Goal: Transaction & Acquisition: Purchase product/service

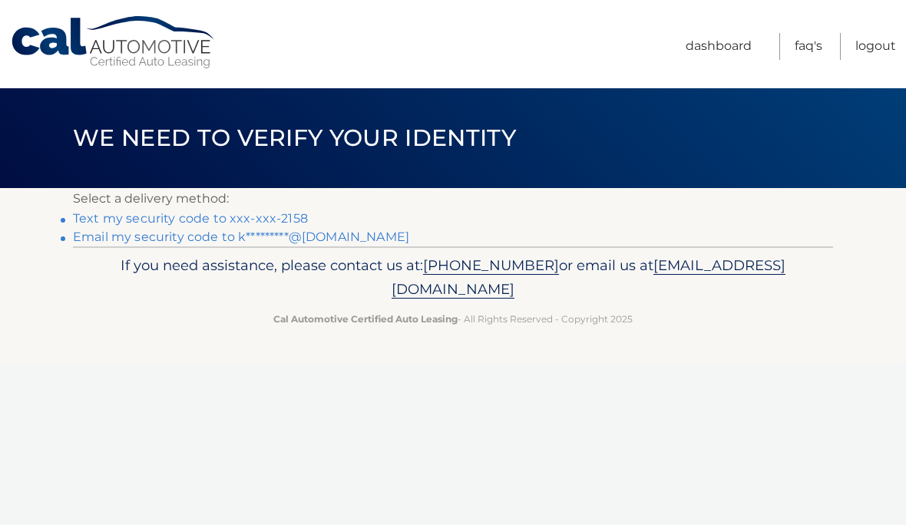
click at [122, 223] on link "Text my security code to xxx-xxx-2158" at bounding box center [190, 218] width 235 height 15
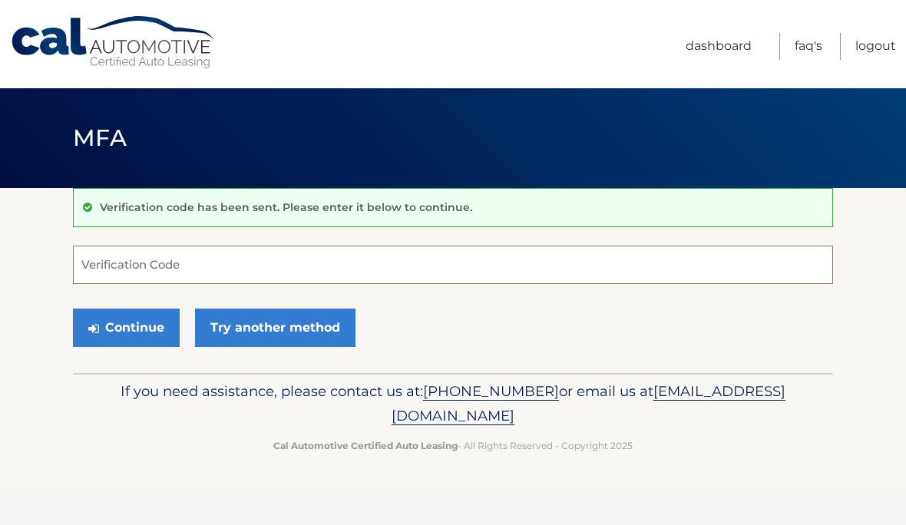
click at [139, 264] on input "Verification Code" at bounding box center [453, 265] width 760 height 38
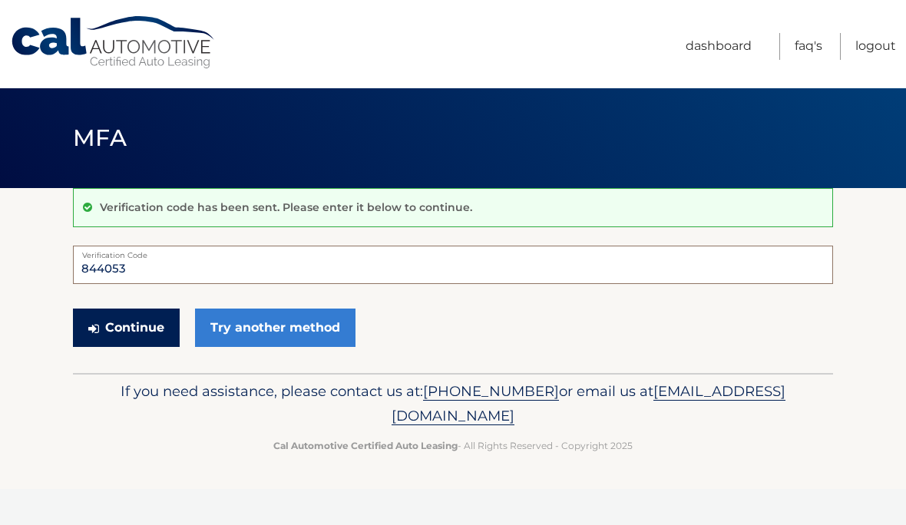
type input "844053"
click at [141, 309] on button "Continue" at bounding box center [126, 328] width 107 height 38
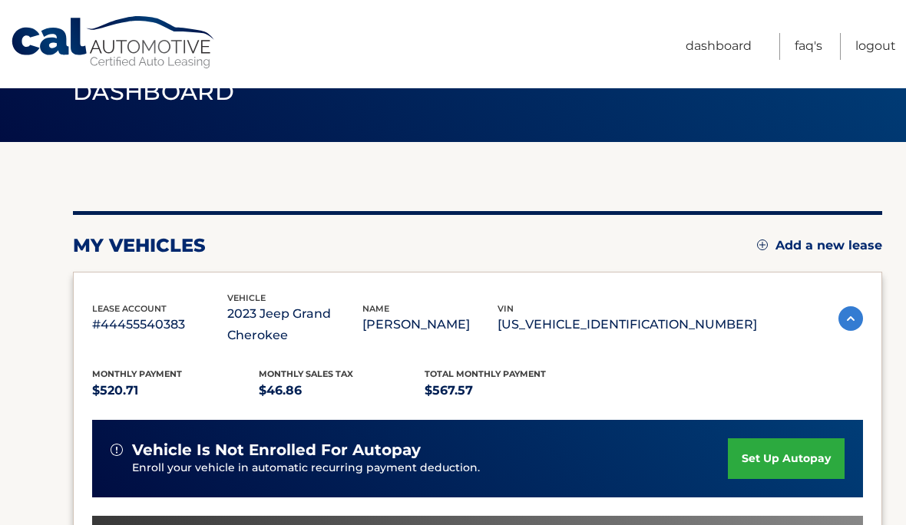
scroll to position [47, 0]
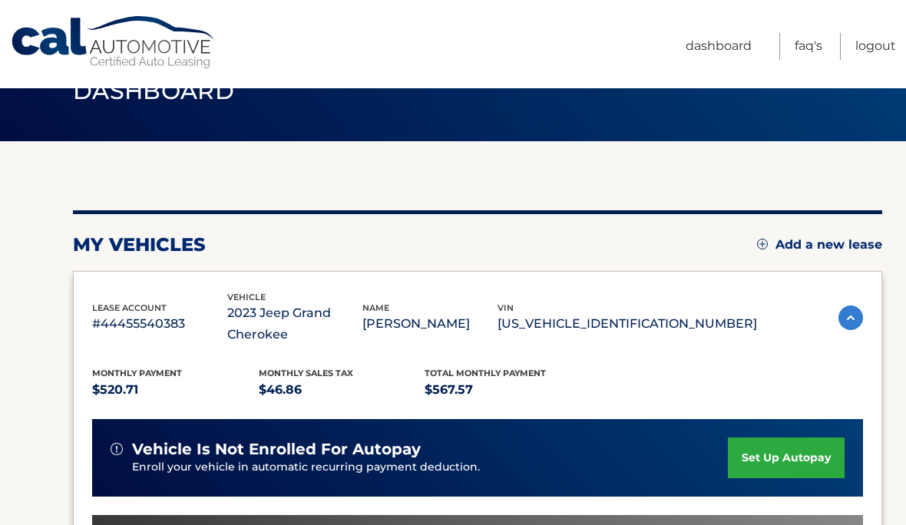
click at [780, 443] on link "set up autopay" at bounding box center [786, 457] width 117 height 41
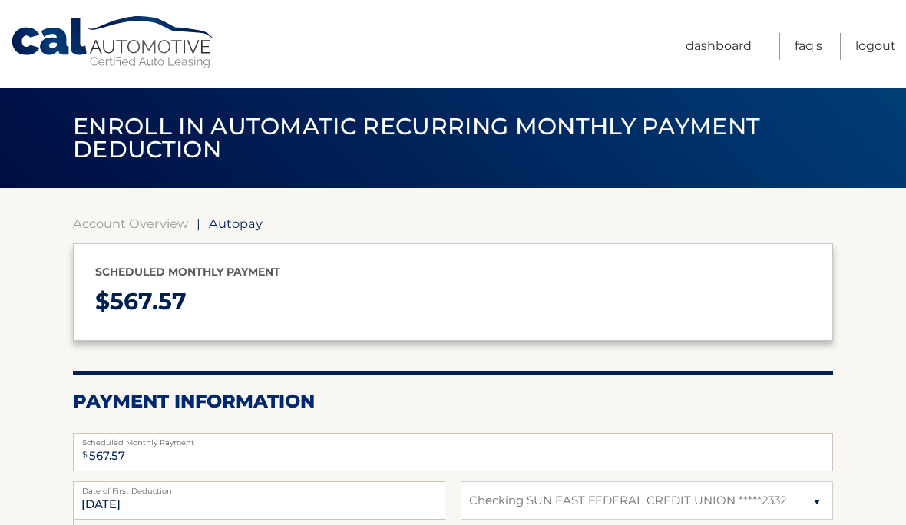
select select "N2U1N2Q0ODctNzFjMy00ZjQ0LWJhOTktYTM1MzliNGQ2MzNm"
click at [183, 216] on link "Account Overview" at bounding box center [130, 223] width 115 height 15
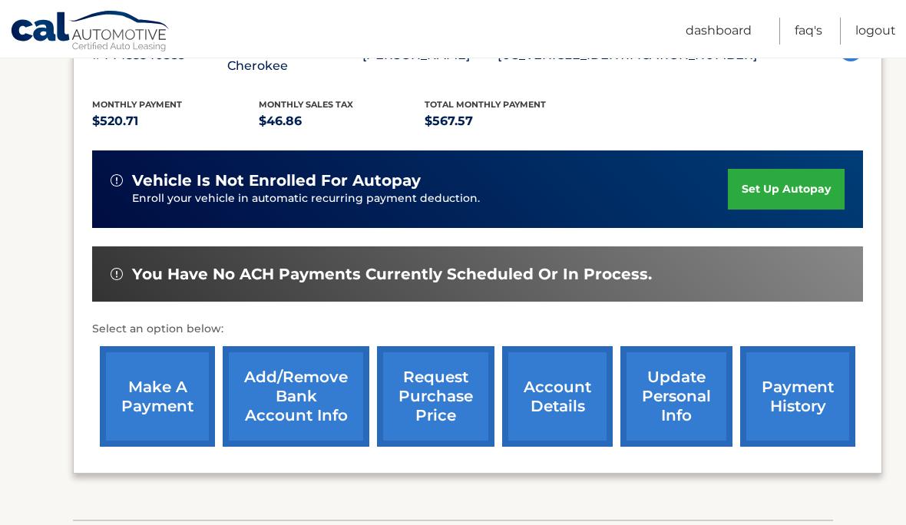
scroll to position [316, 0]
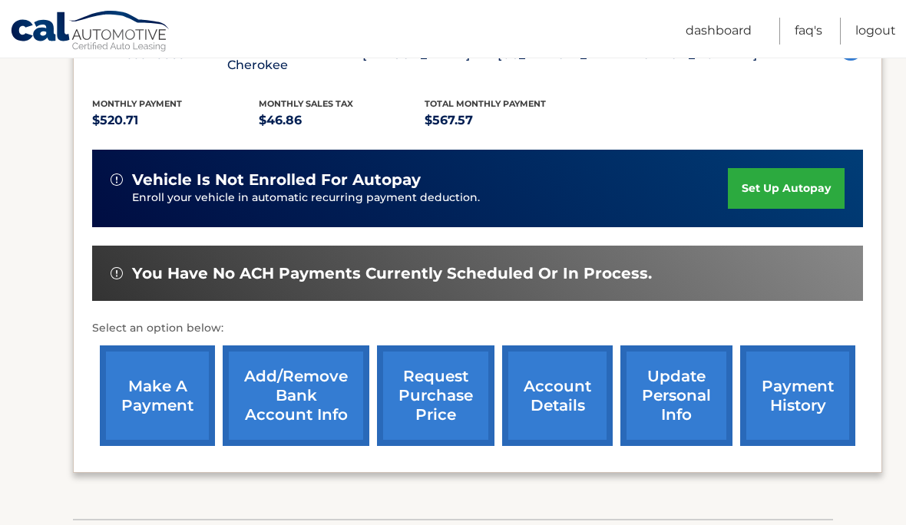
click at [161, 378] on link "make a payment" at bounding box center [157, 395] width 115 height 101
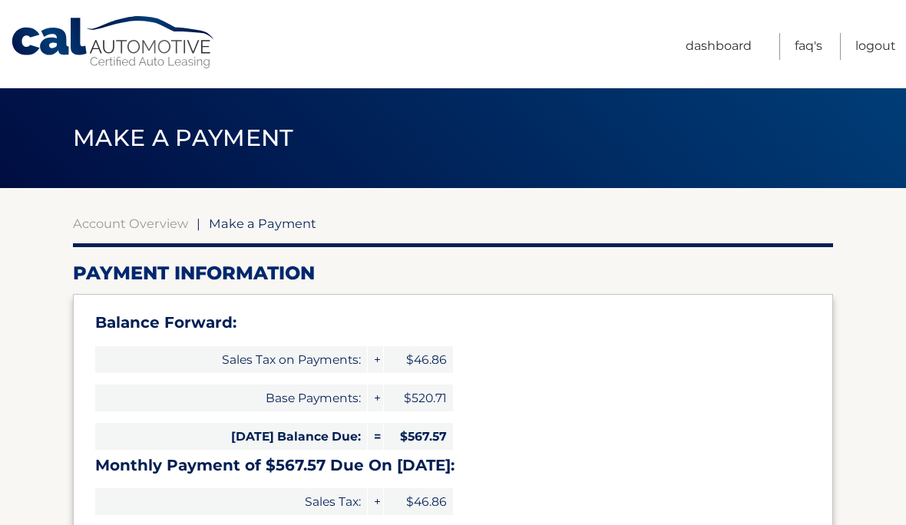
select select "N2U1N2Q0ODctNzFjMy00ZjQ0LWJhOTktYTM1MzliNGQ2MzNm"
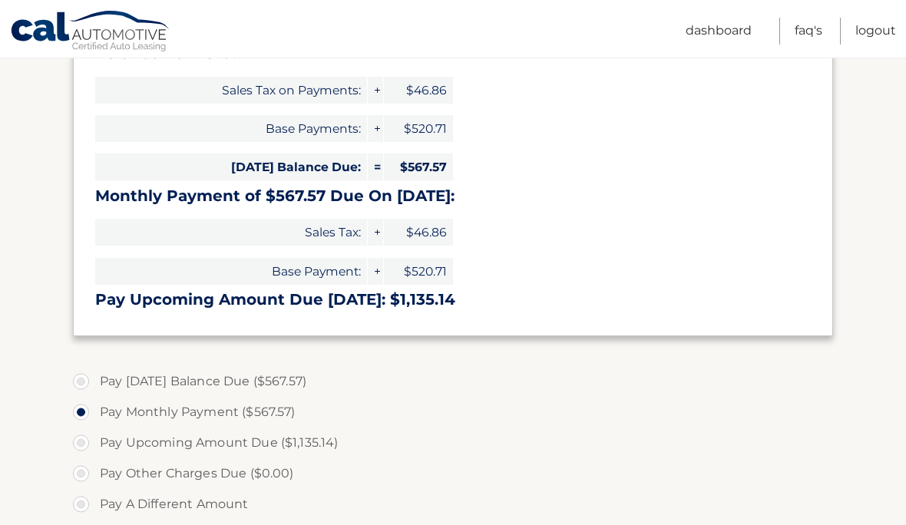
scroll to position [282, 0]
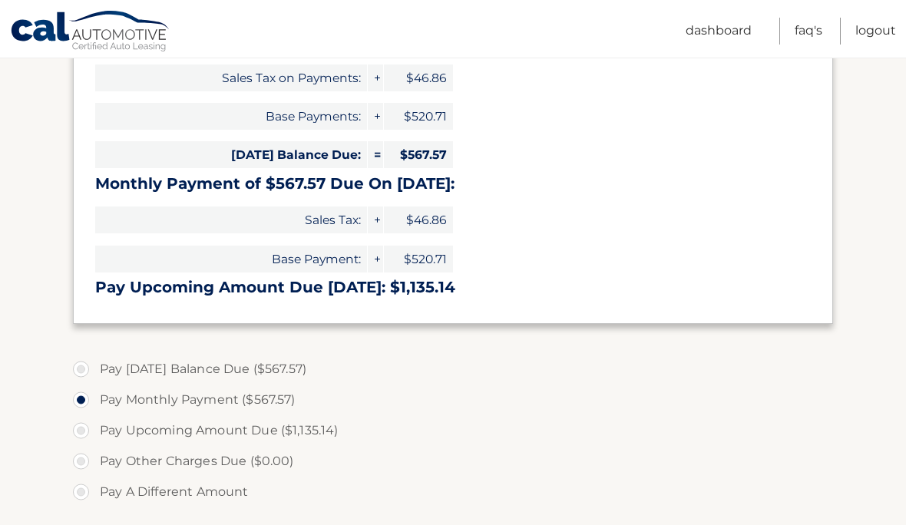
click at [418, 354] on label "Pay [DATE] Balance Due ($567.57)" at bounding box center [453, 369] width 760 height 31
click at [94, 354] on input "Pay Today's Balance Due ($567.57)" at bounding box center [86, 366] width 15 height 25
radio input "true"
click button "Submit" at bounding box center [0, 0] width 0 height 0
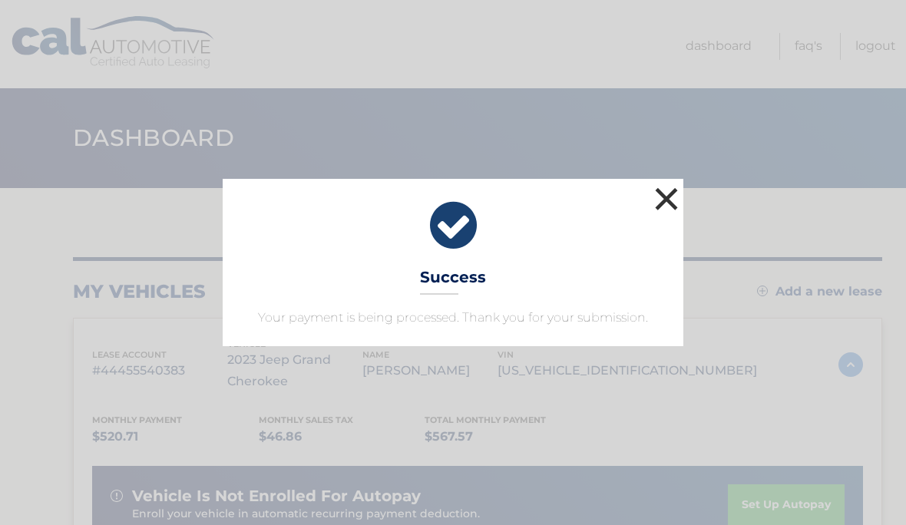
click at [661, 190] on button "×" at bounding box center [666, 198] width 31 height 31
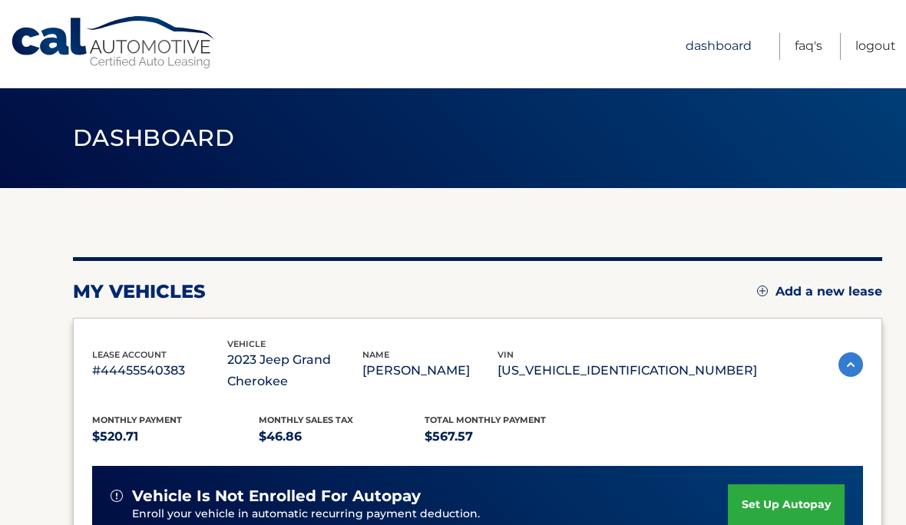
click at [705, 39] on link "Dashboard" at bounding box center [718, 46] width 66 height 27
click at [722, 46] on link "Dashboard" at bounding box center [718, 46] width 66 height 27
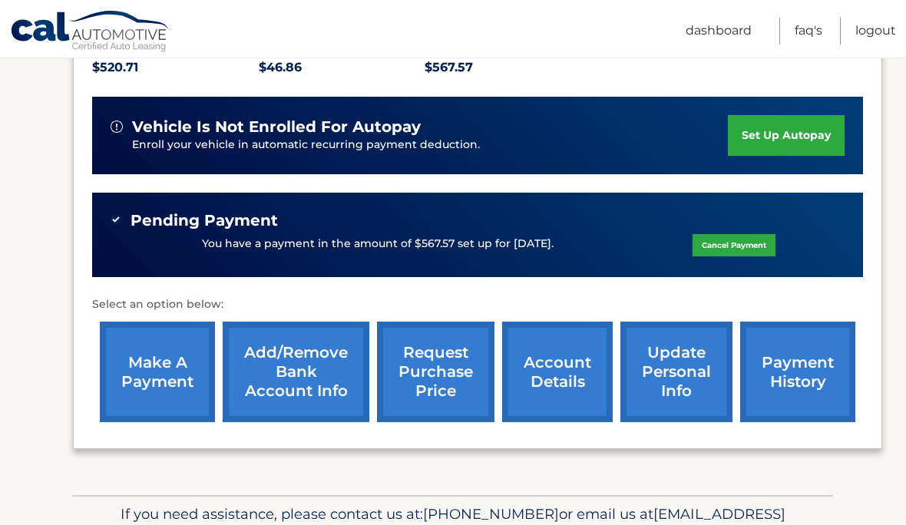
scroll to position [371, 0]
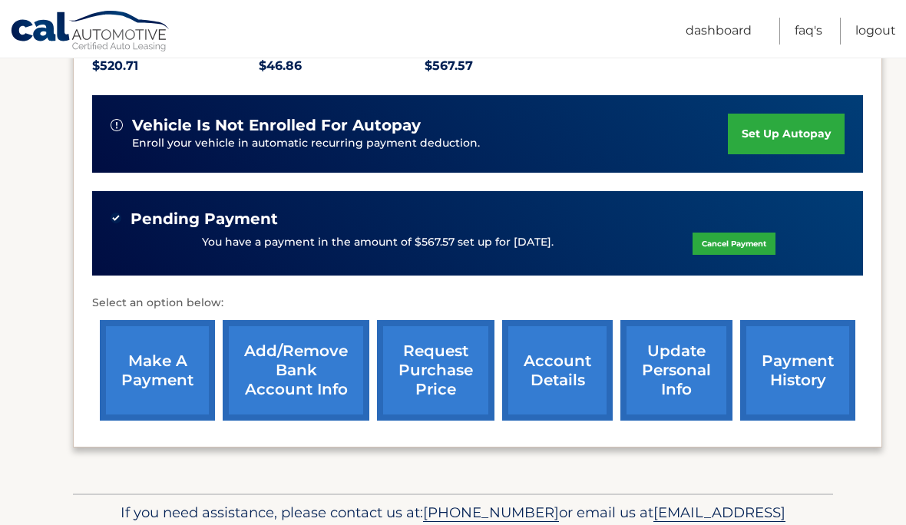
click at [583, 365] on link "account details" at bounding box center [557, 370] width 111 height 101
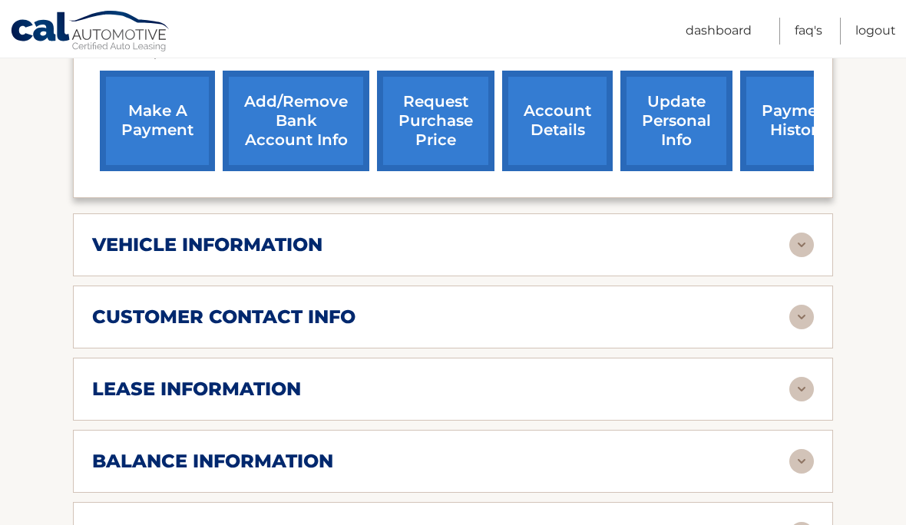
scroll to position [642, 0]
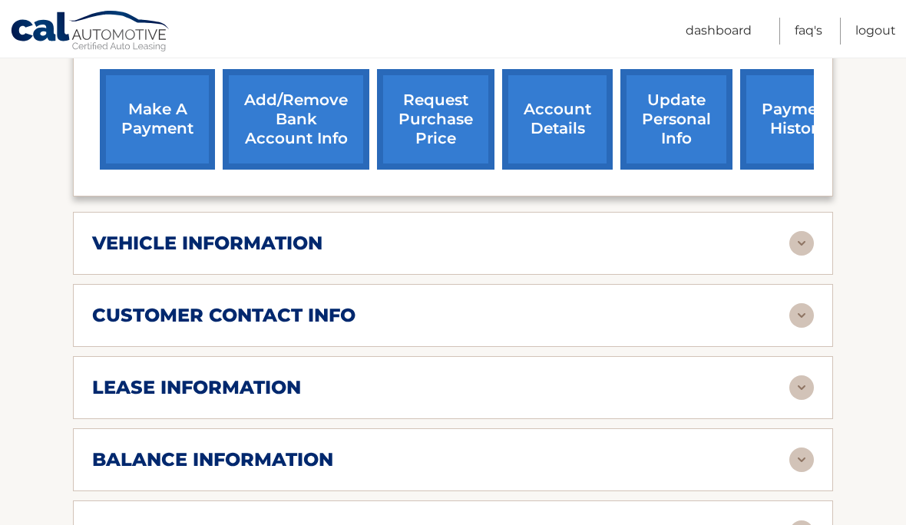
click at [802, 391] on img at bounding box center [801, 387] width 25 height 25
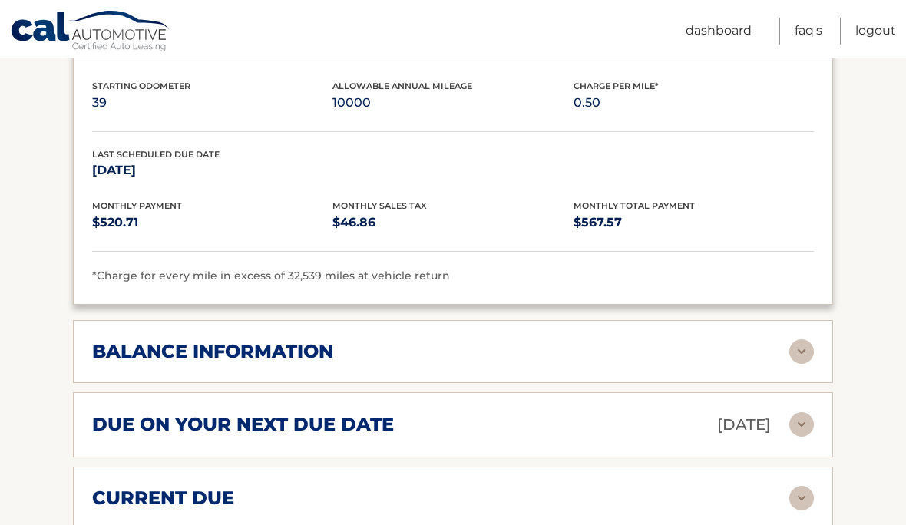
scroll to position [1049, 0]
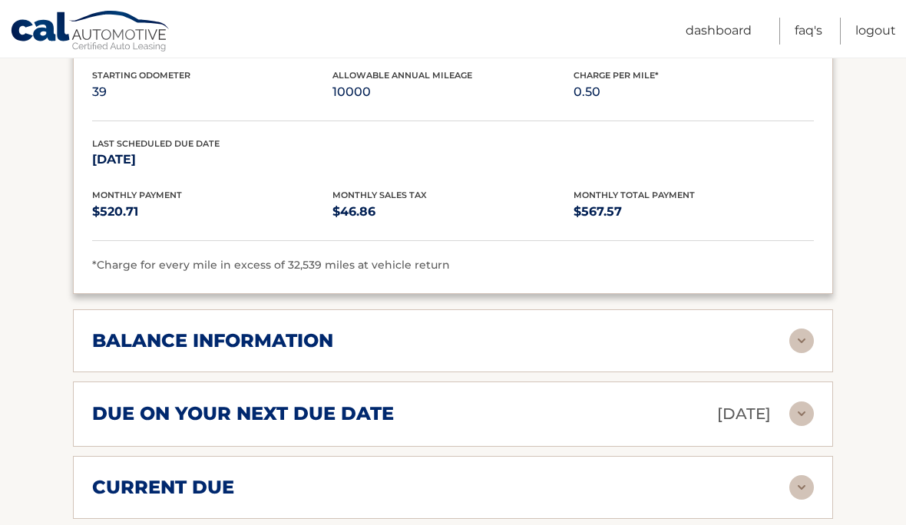
click at [806, 334] on img at bounding box center [801, 340] width 25 height 25
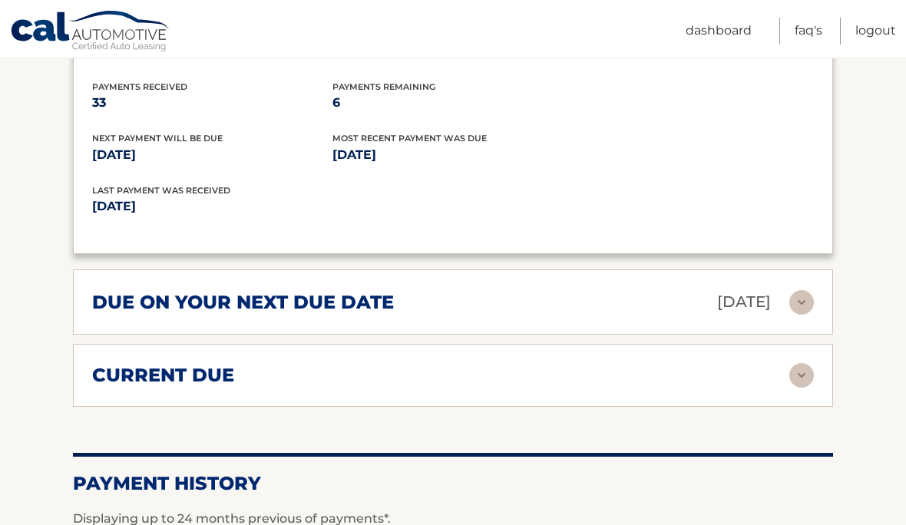
scroll to position [1352, 0]
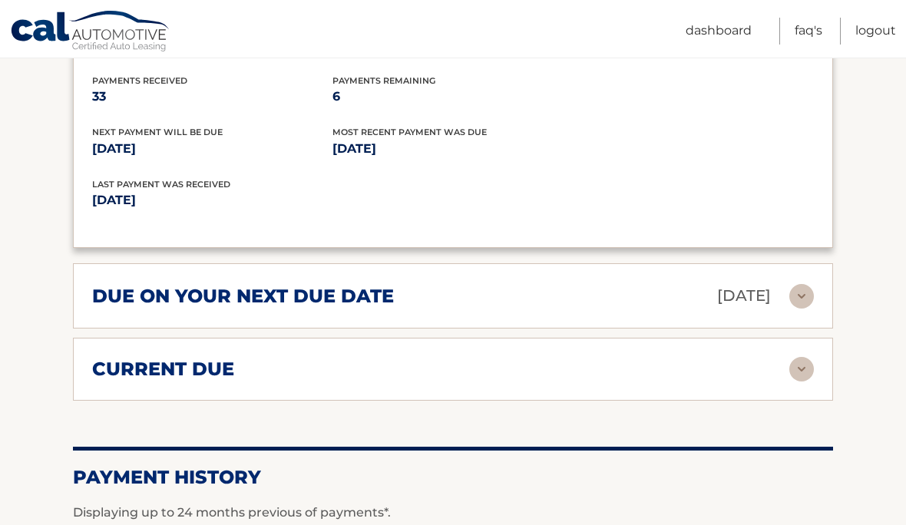
click at [809, 366] on img at bounding box center [801, 369] width 25 height 25
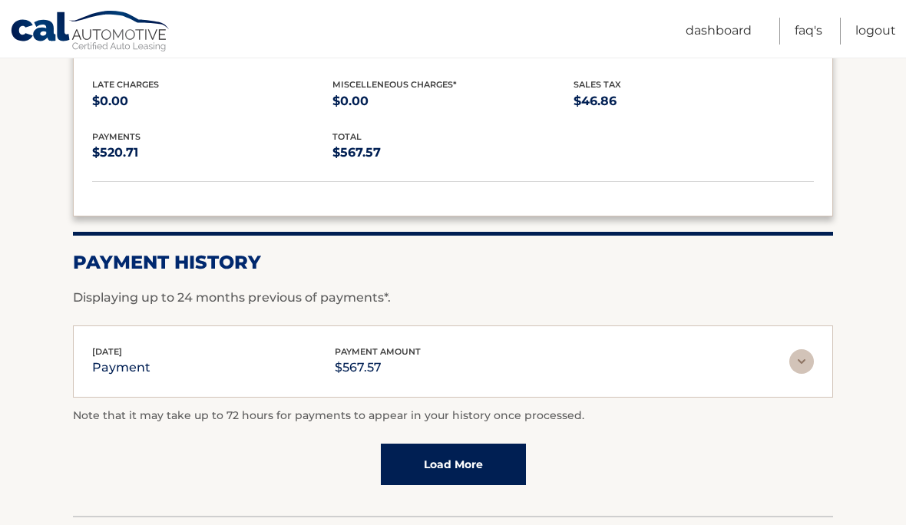
scroll to position [1681, 0]
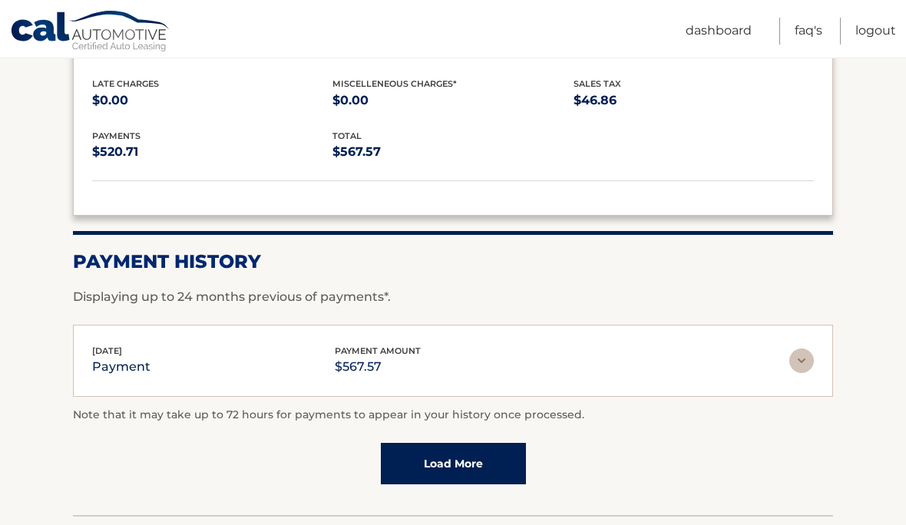
click at [490, 443] on link "Load More" at bounding box center [453, 463] width 145 height 41
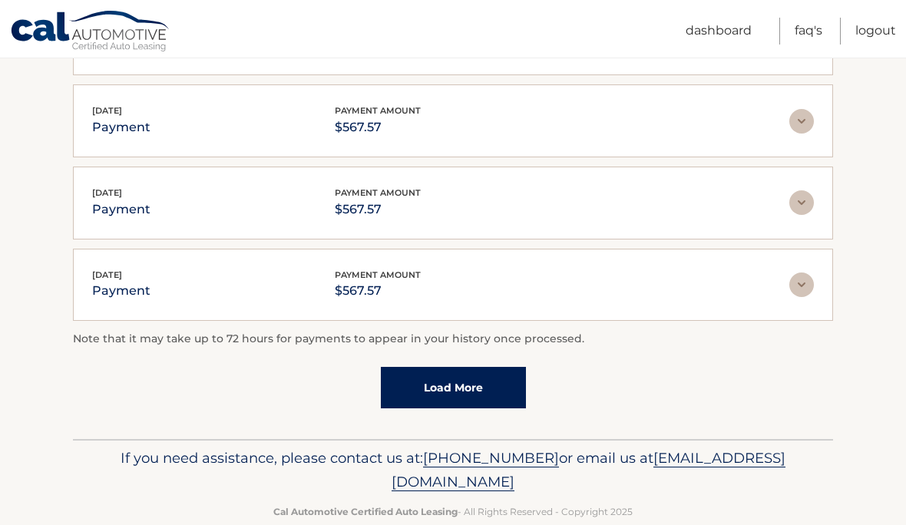
scroll to position [2164, 0]
click at [490, 381] on link "Load More" at bounding box center [453, 388] width 145 height 41
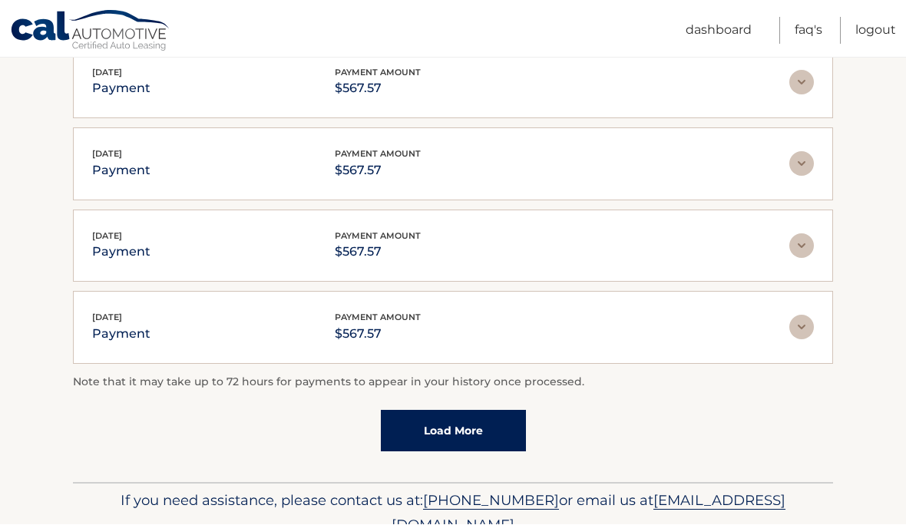
click at [474, 416] on link "Load More" at bounding box center [453, 431] width 145 height 41
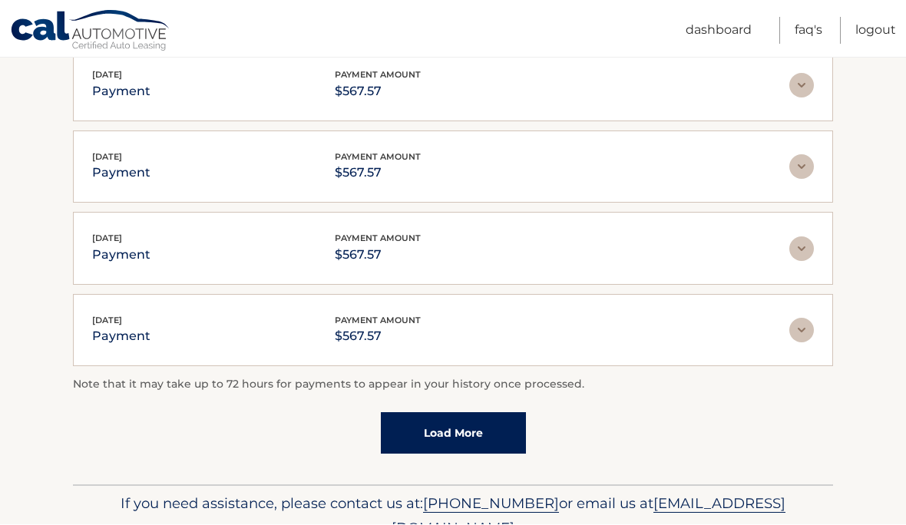
scroll to position [2938, 0]
click at [464, 437] on link "Load More" at bounding box center [453, 432] width 145 height 41
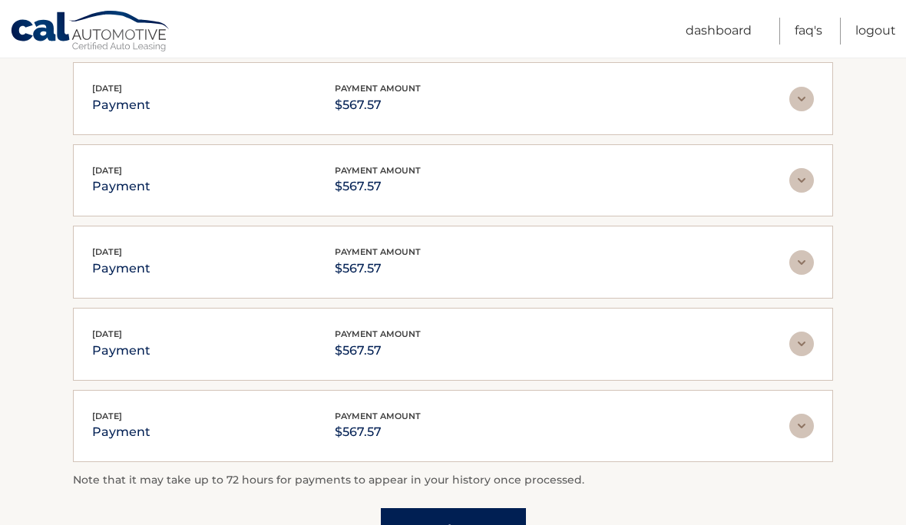
scroll to position [3276, 0]
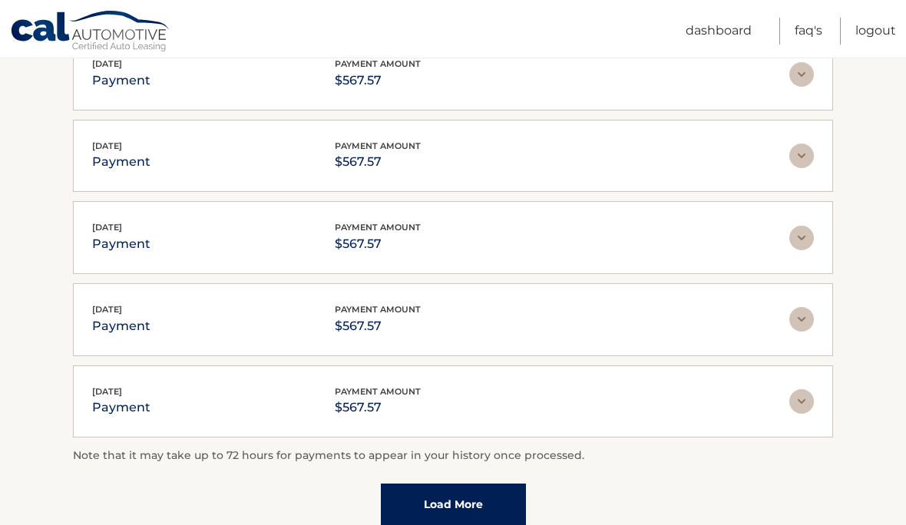
click at [484, 484] on link "Load More" at bounding box center [453, 504] width 145 height 41
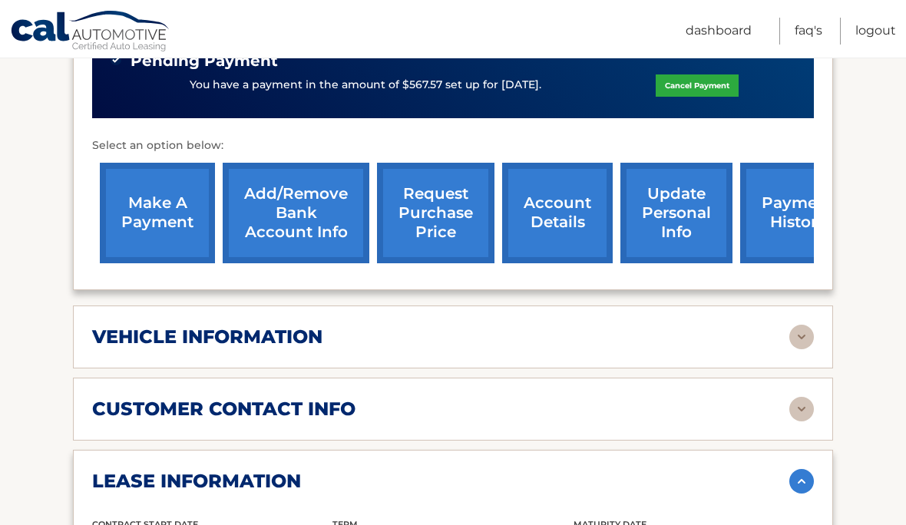
scroll to position [548, 0]
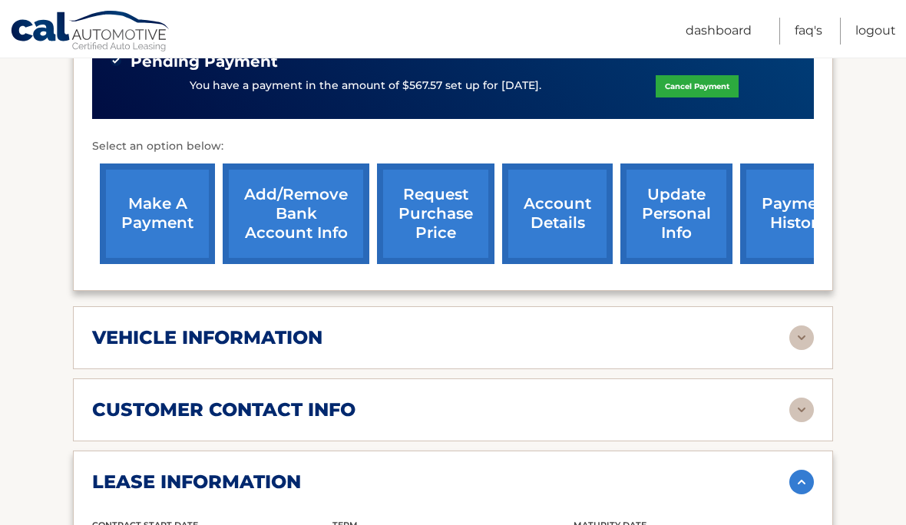
click at [804, 328] on img at bounding box center [801, 337] width 25 height 25
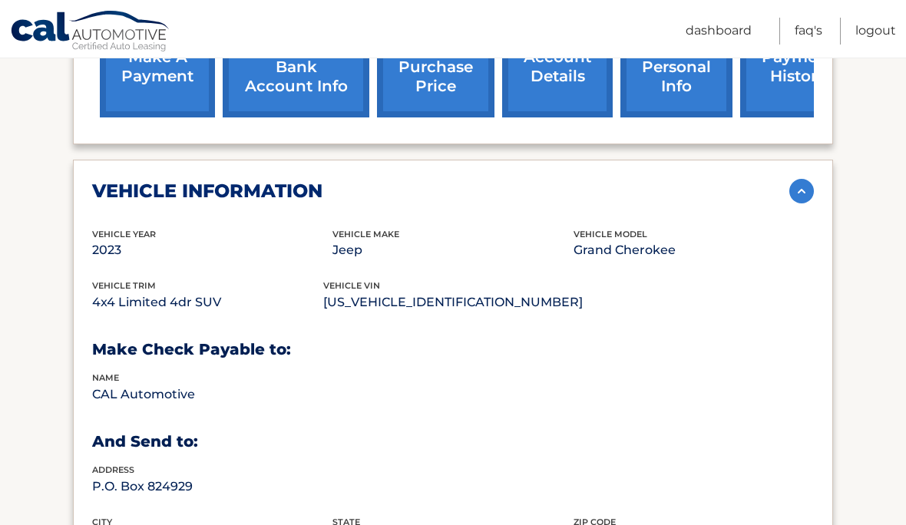
scroll to position [668, 0]
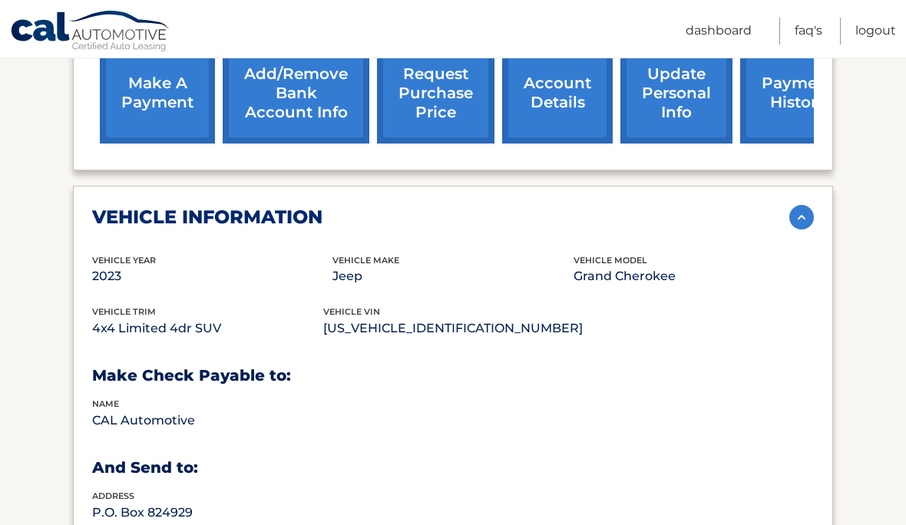
click at [811, 212] on img at bounding box center [801, 217] width 25 height 25
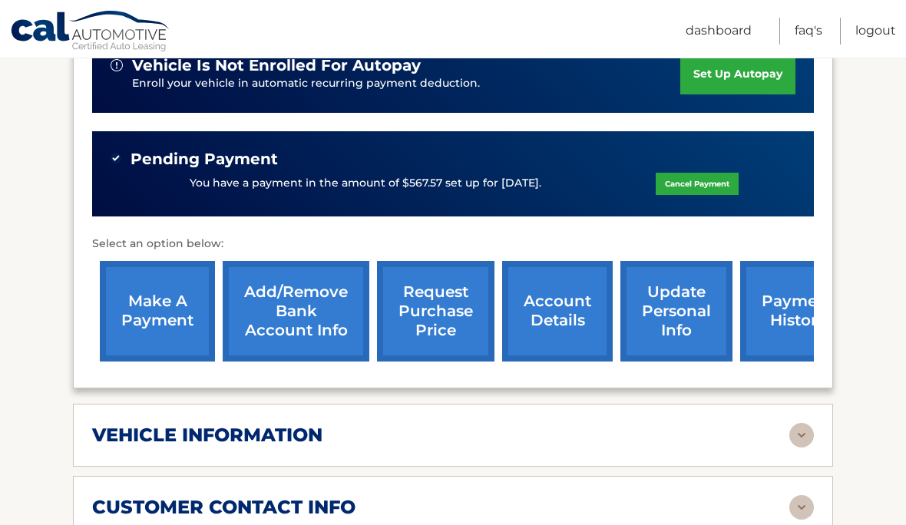
scroll to position [447, 0]
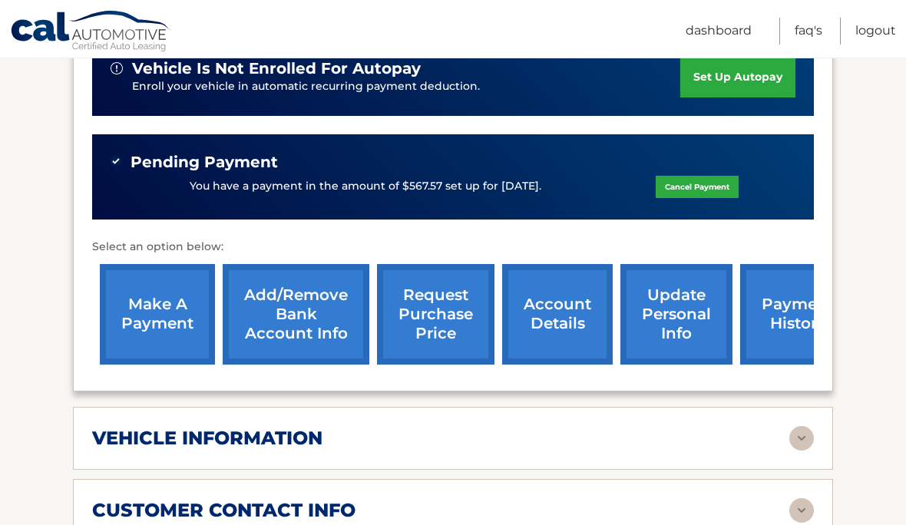
click at [432, 306] on link "request purchase price" at bounding box center [435, 314] width 117 height 101
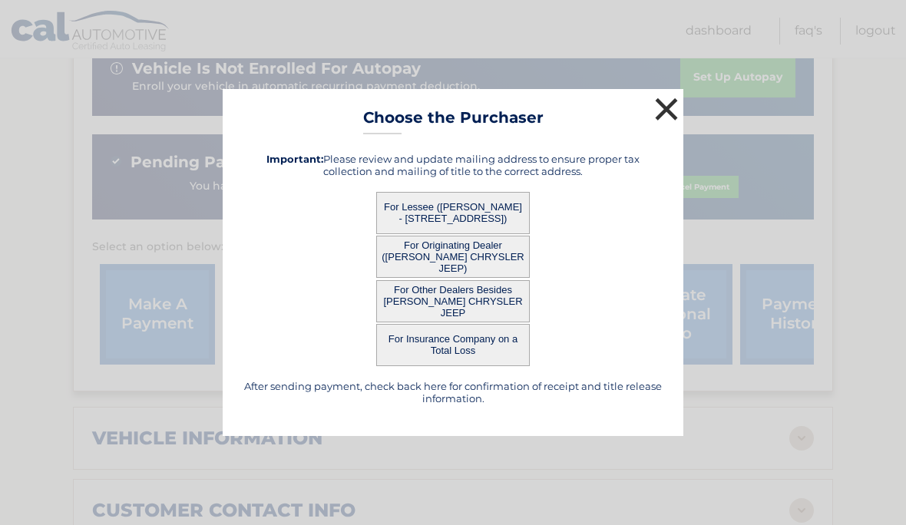
click at [675, 105] on button "×" at bounding box center [666, 109] width 31 height 31
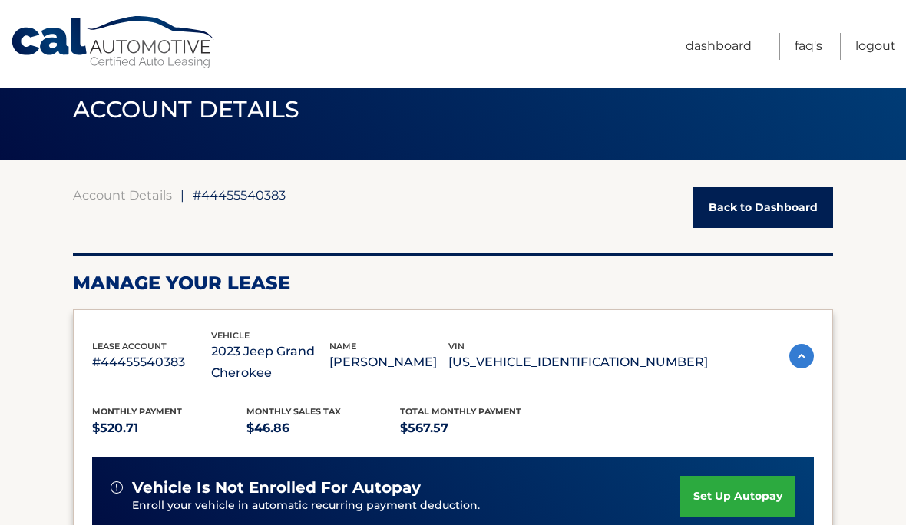
scroll to position [0, 0]
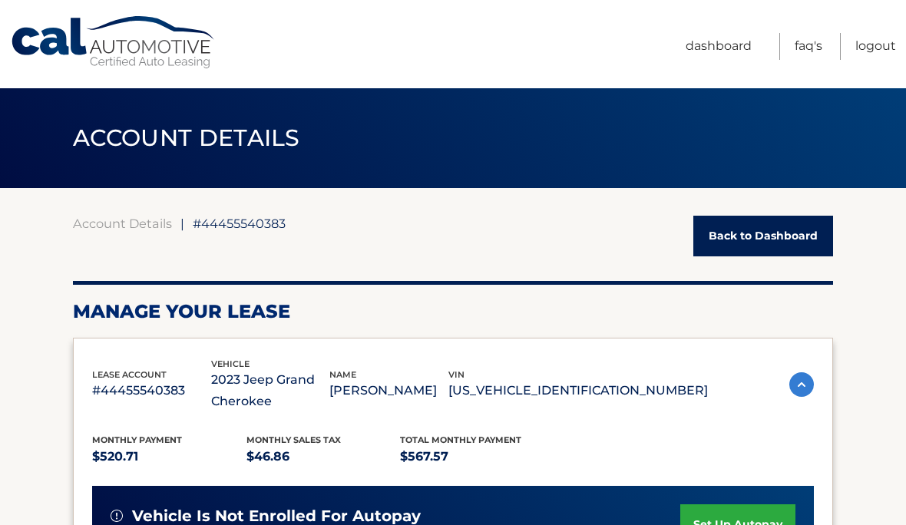
click at [756, 240] on link "Back to Dashboard" at bounding box center [763, 236] width 140 height 41
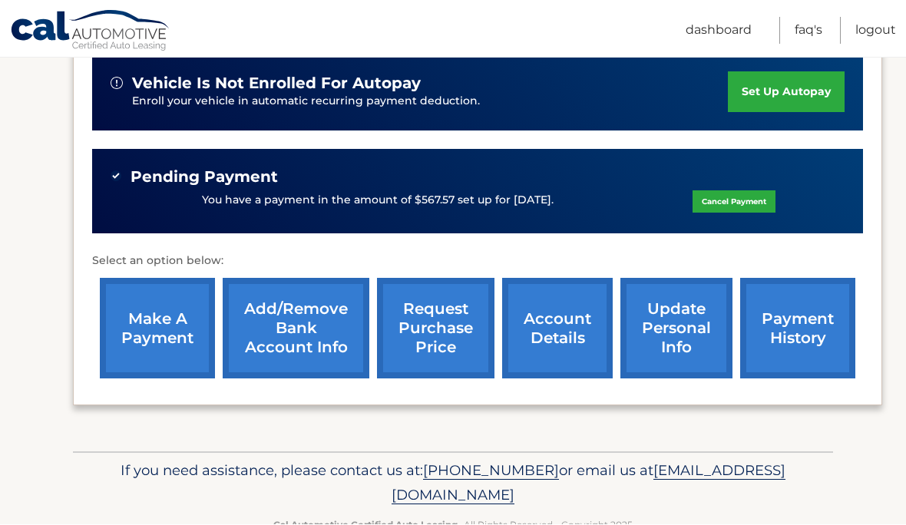
scroll to position [414, 0]
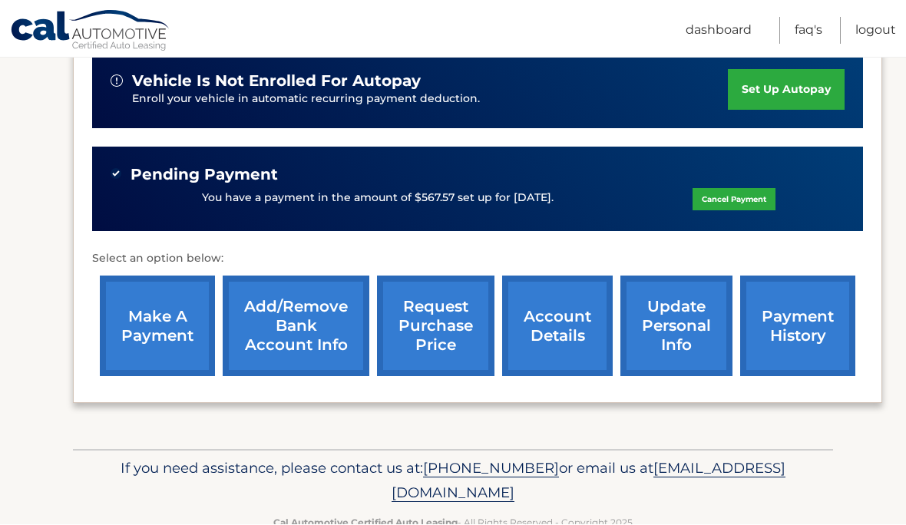
click at [554, 323] on link "account details" at bounding box center [557, 326] width 111 height 101
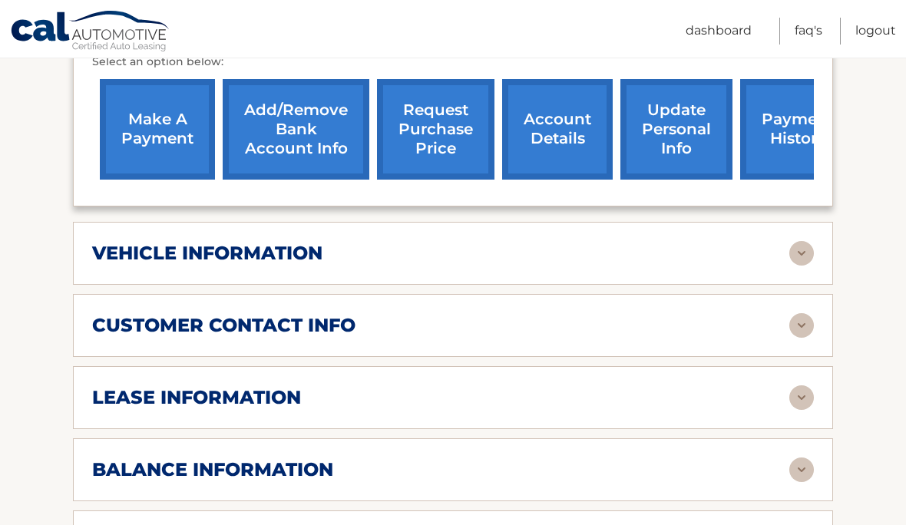
scroll to position [633, 0]
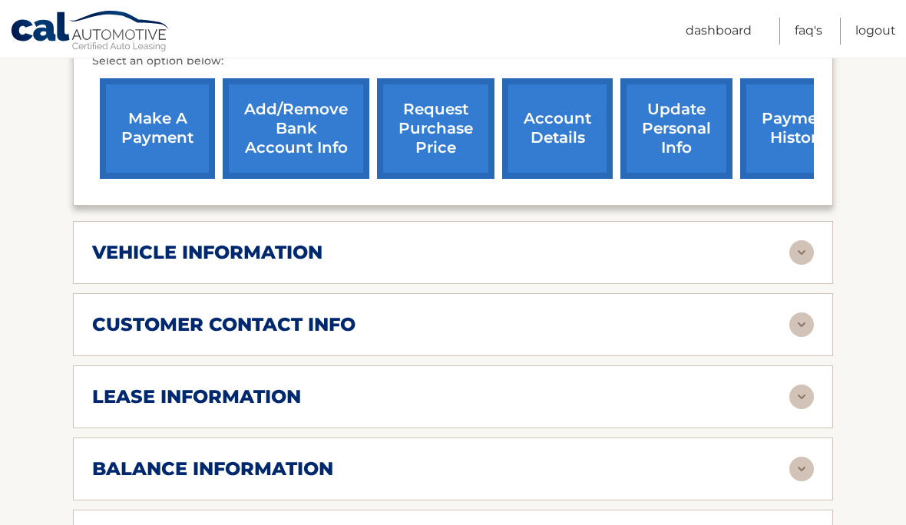
click at [803, 390] on img at bounding box center [801, 397] width 25 height 25
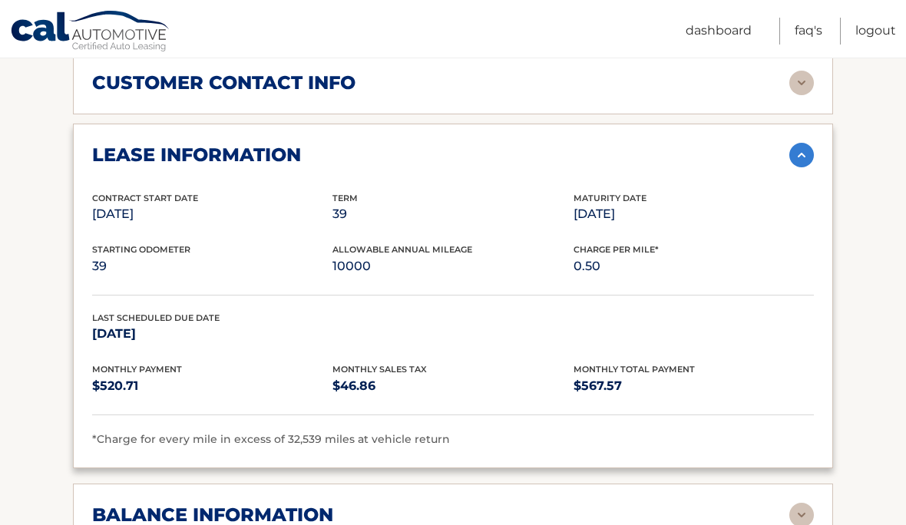
scroll to position [890, 0]
